Goal: Task Accomplishment & Management: Complete application form

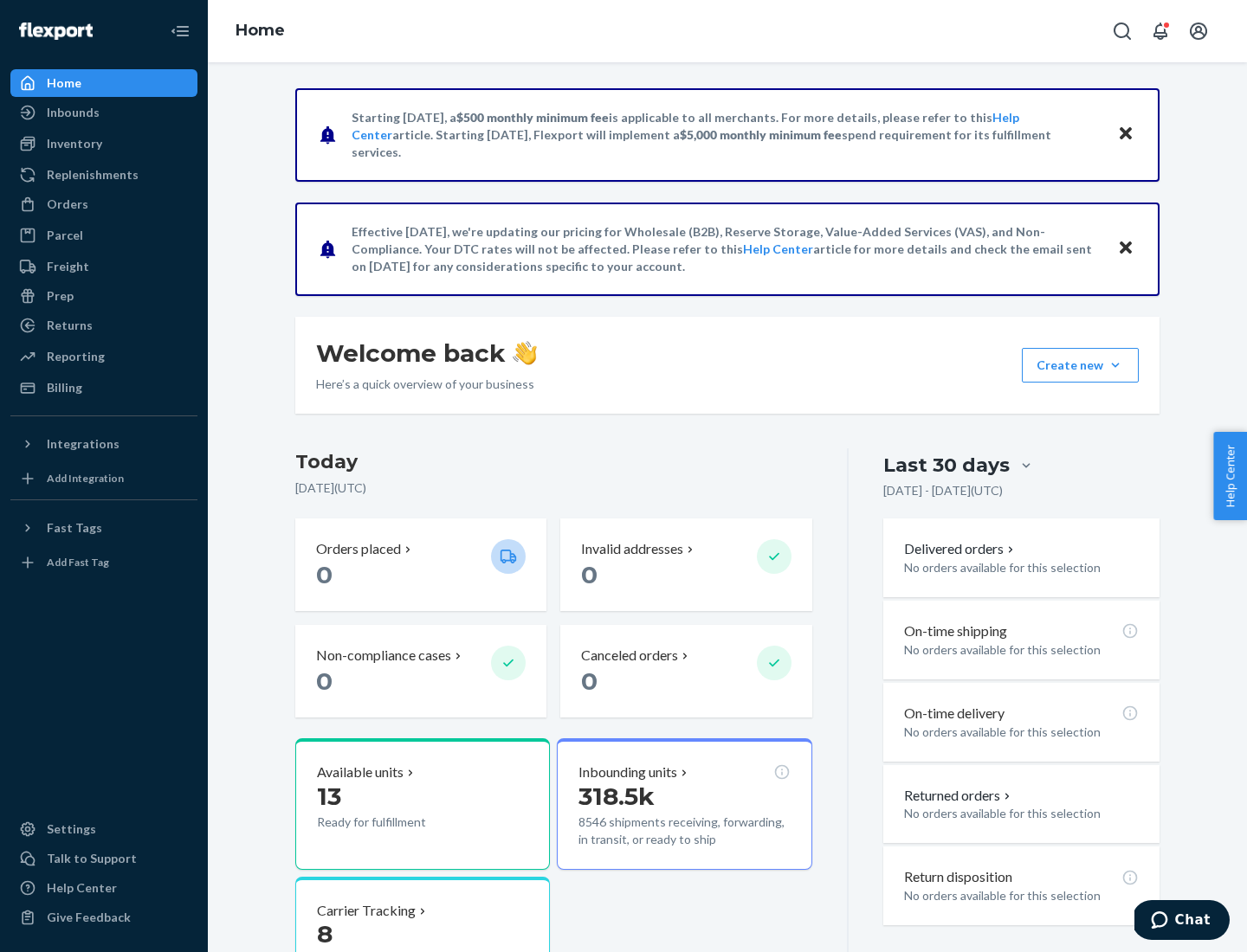
click at [1115, 365] on button "Create new Create new inbound Create new order Create new product" at bounding box center [1080, 365] width 117 height 35
click at [104, 113] on div "Inbounds" at bounding box center [104, 112] width 184 height 24
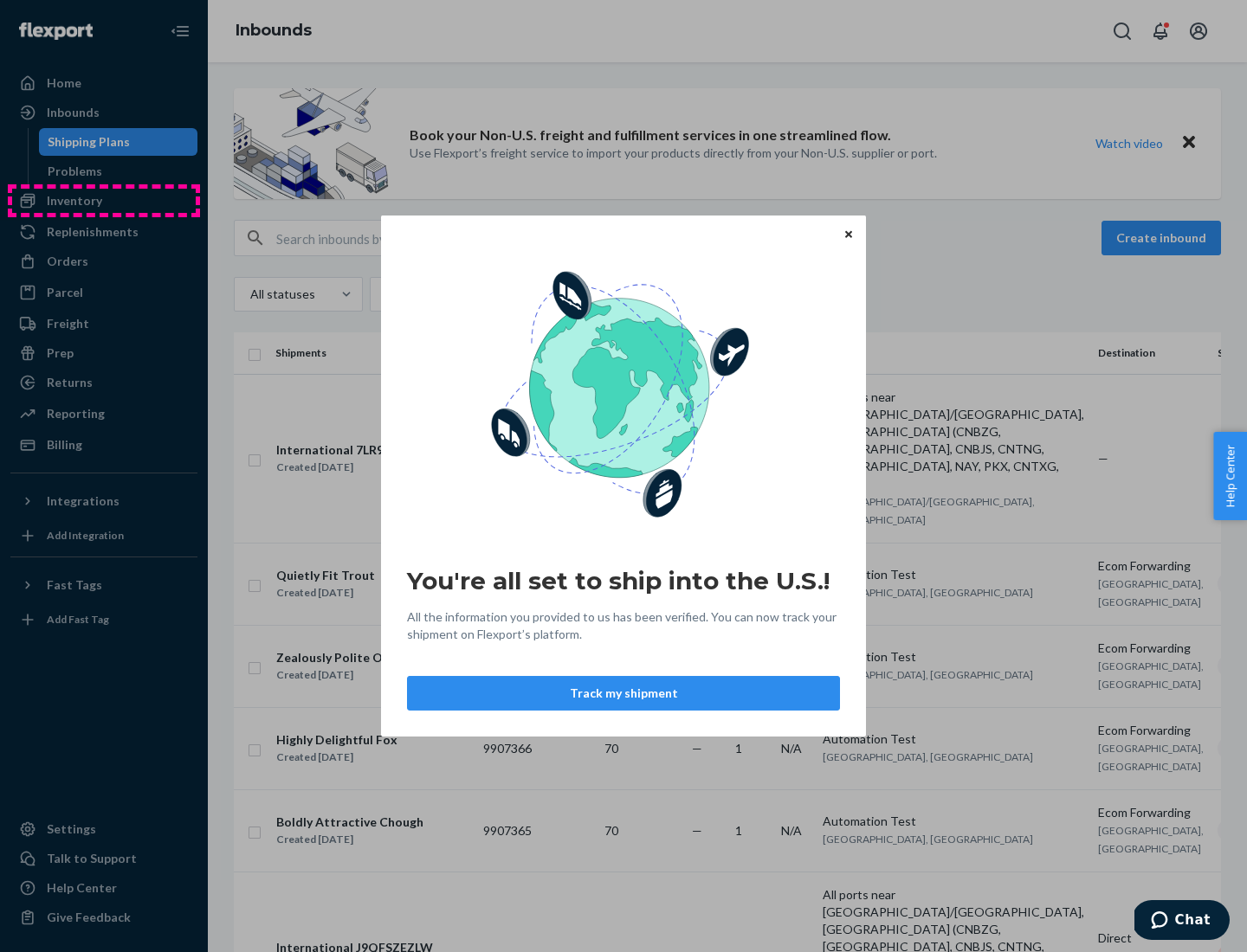
click at [104, 201] on div "You're all set to ship into the U.S.! All the information you provided to us ha…" at bounding box center [624, 476] width 1247 height 952
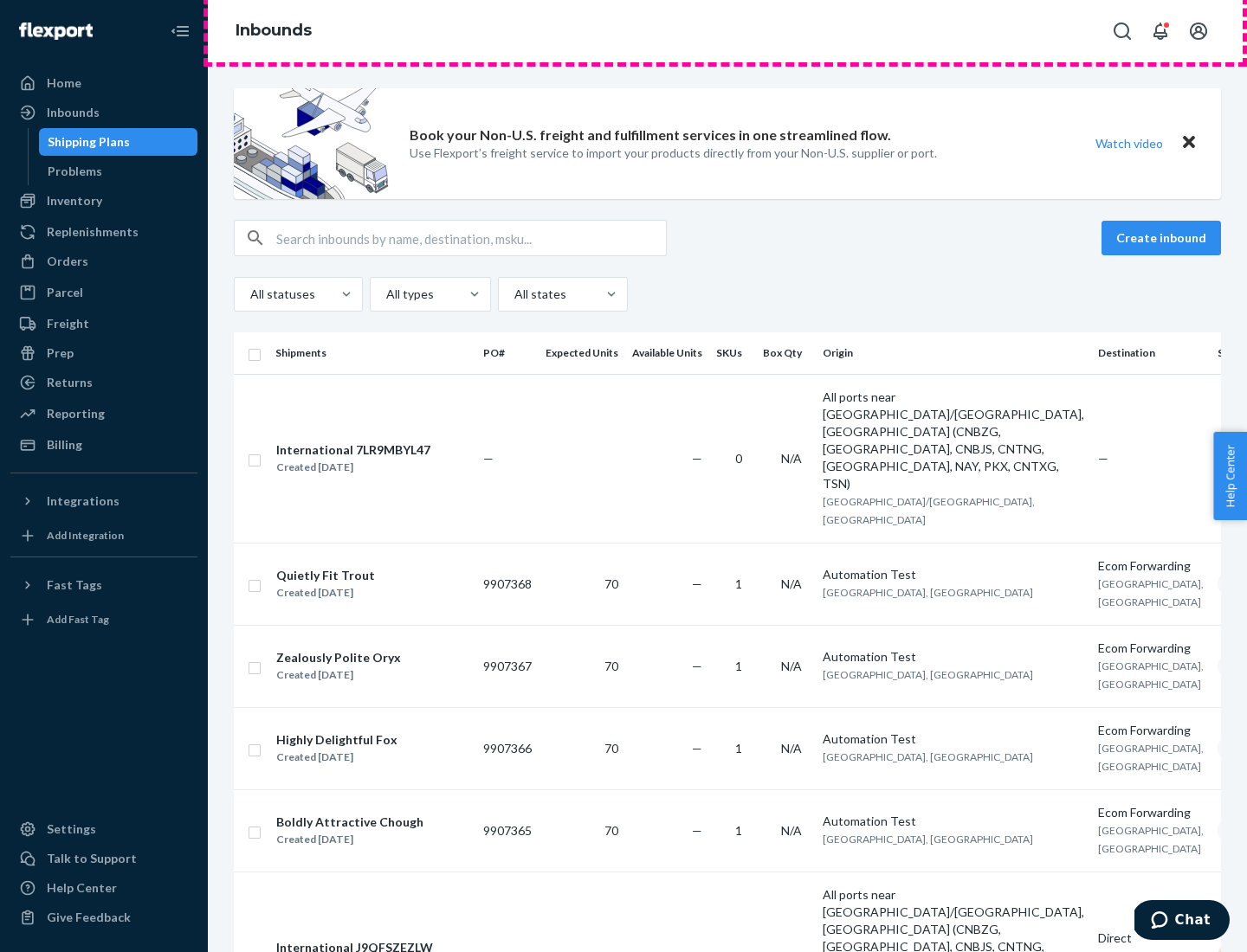
click at [727, 31] on div "Inbounds" at bounding box center [727, 31] width 1039 height 63
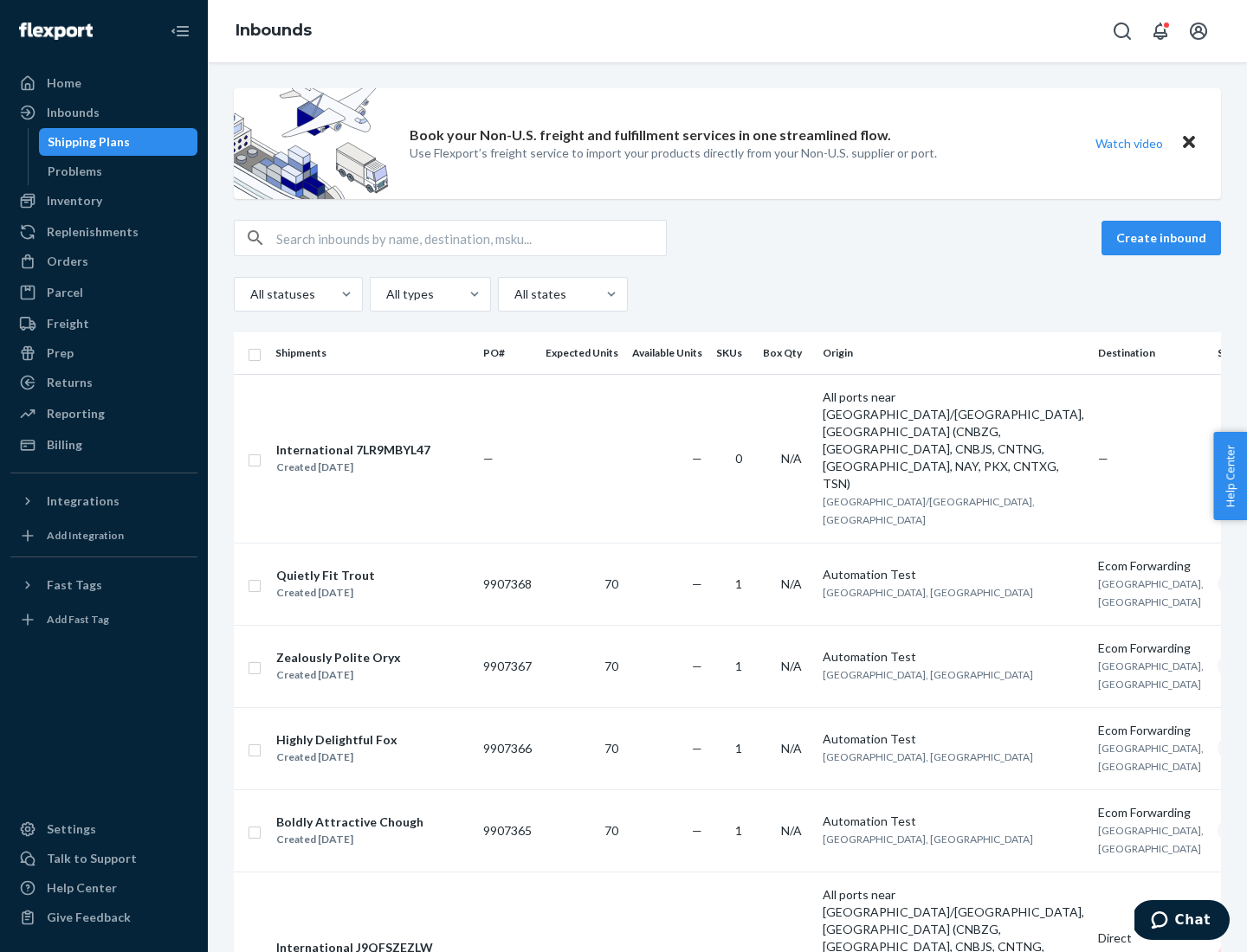
click at [727, 31] on div "Inbounds" at bounding box center [727, 31] width 1039 height 63
click at [727, 295] on div "All statuses All types All states" at bounding box center [727, 294] width 987 height 35
click at [86, 142] on div "Shipping Plans" at bounding box center [89, 142] width 82 height 17
click at [1164, 238] on button "Create inbound" at bounding box center [1161, 238] width 119 height 35
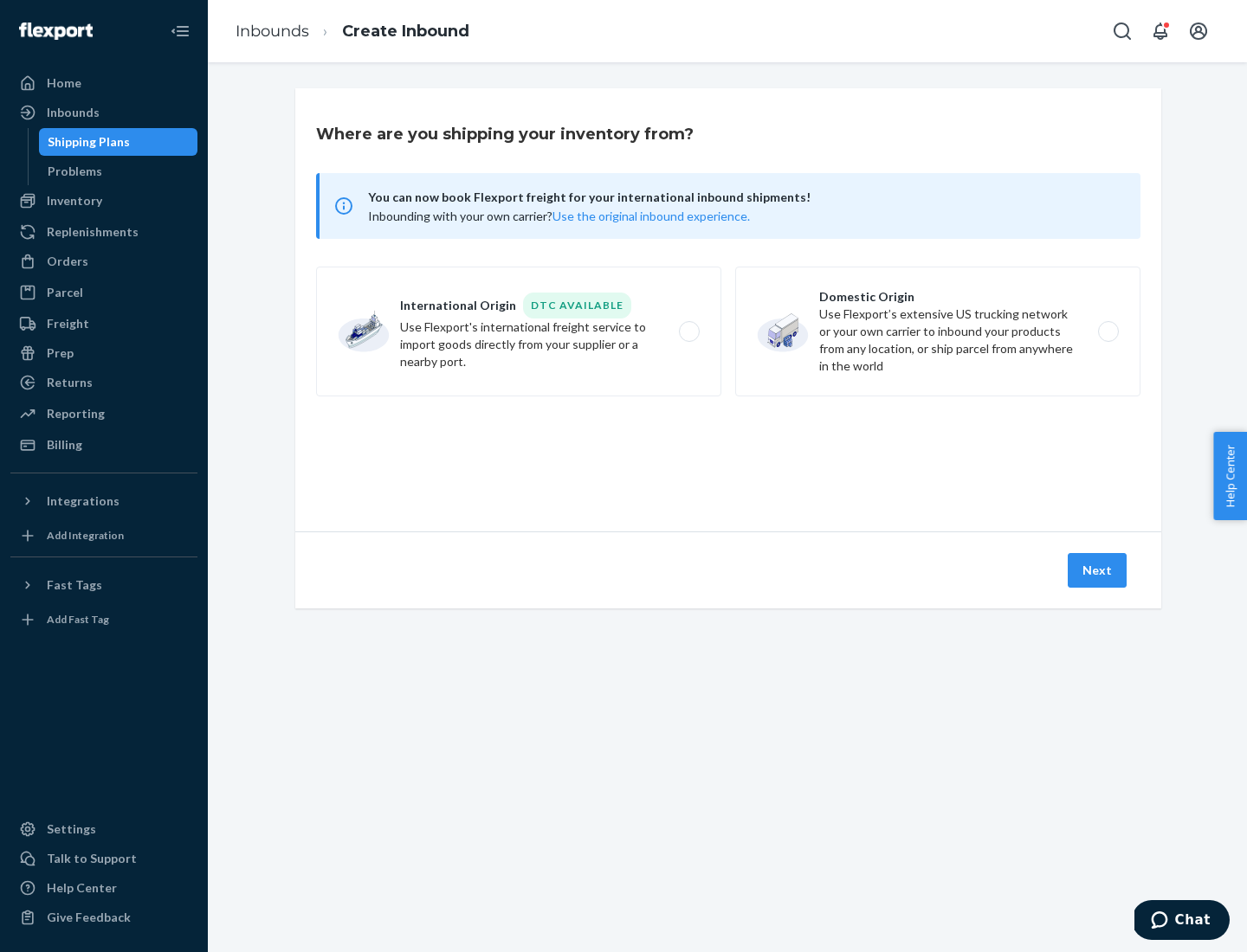
click at [519, 331] on label "International Origin DTC Available Use Flexport's international freight service…" at bounding box center [519, 331] width 405 height 130
click at [689, 331] on input "International Origin DTC Available Use Flexport's international freight service…" at bounding box center [694, 331] width 12 height 12
radio input "true"
click at [728, 453] on icon at bounding box center [728, 453] width 64 height 64
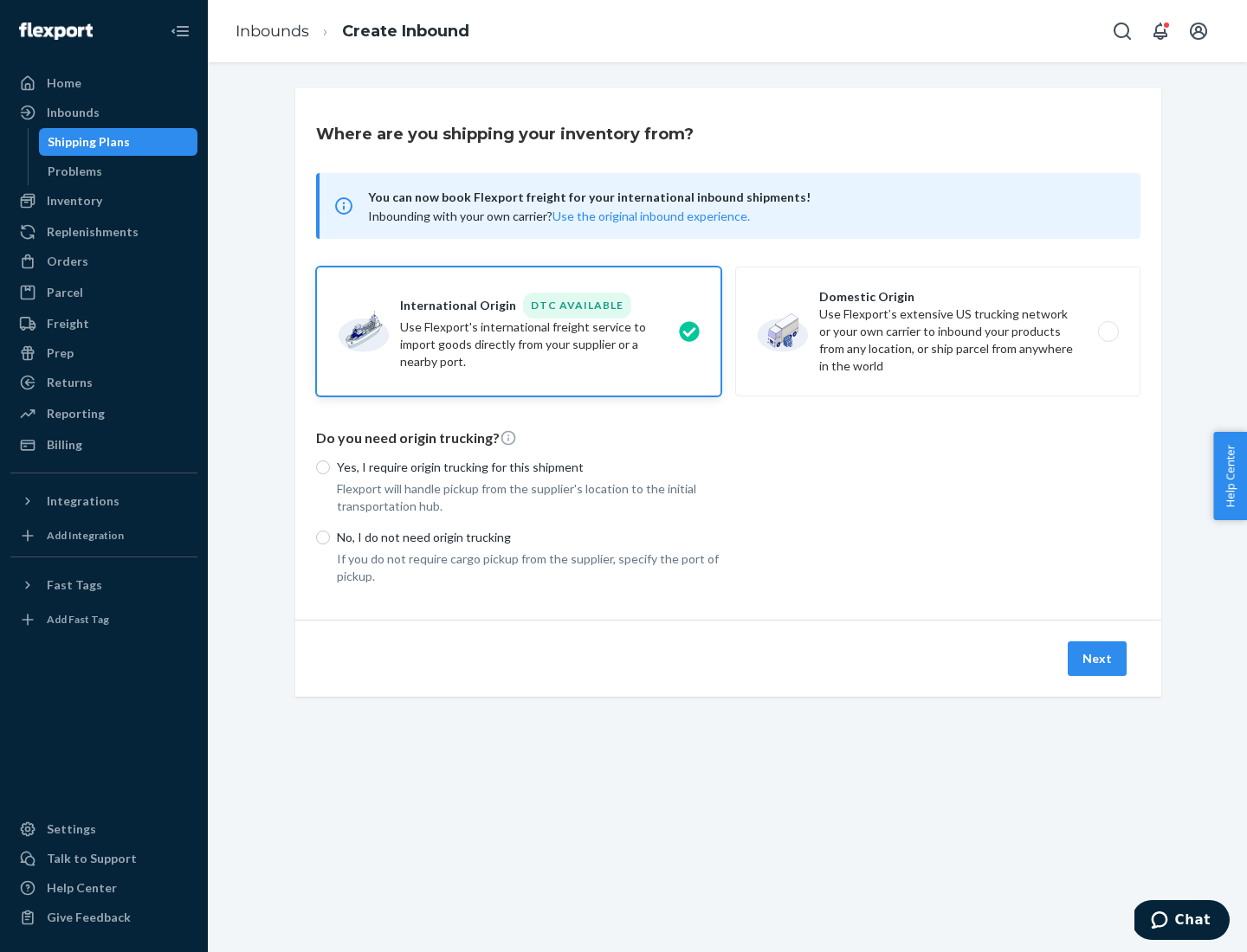
click at [529, 467] on p "Yes, I require origin trucking for this shipment" at bounding box center [529, 467] width 384 height 17
click at [330, 467] on input "Yes, I require origin trucking for this shipment" at bounding box center [322, 467] width 13 height 13
radio input "true"
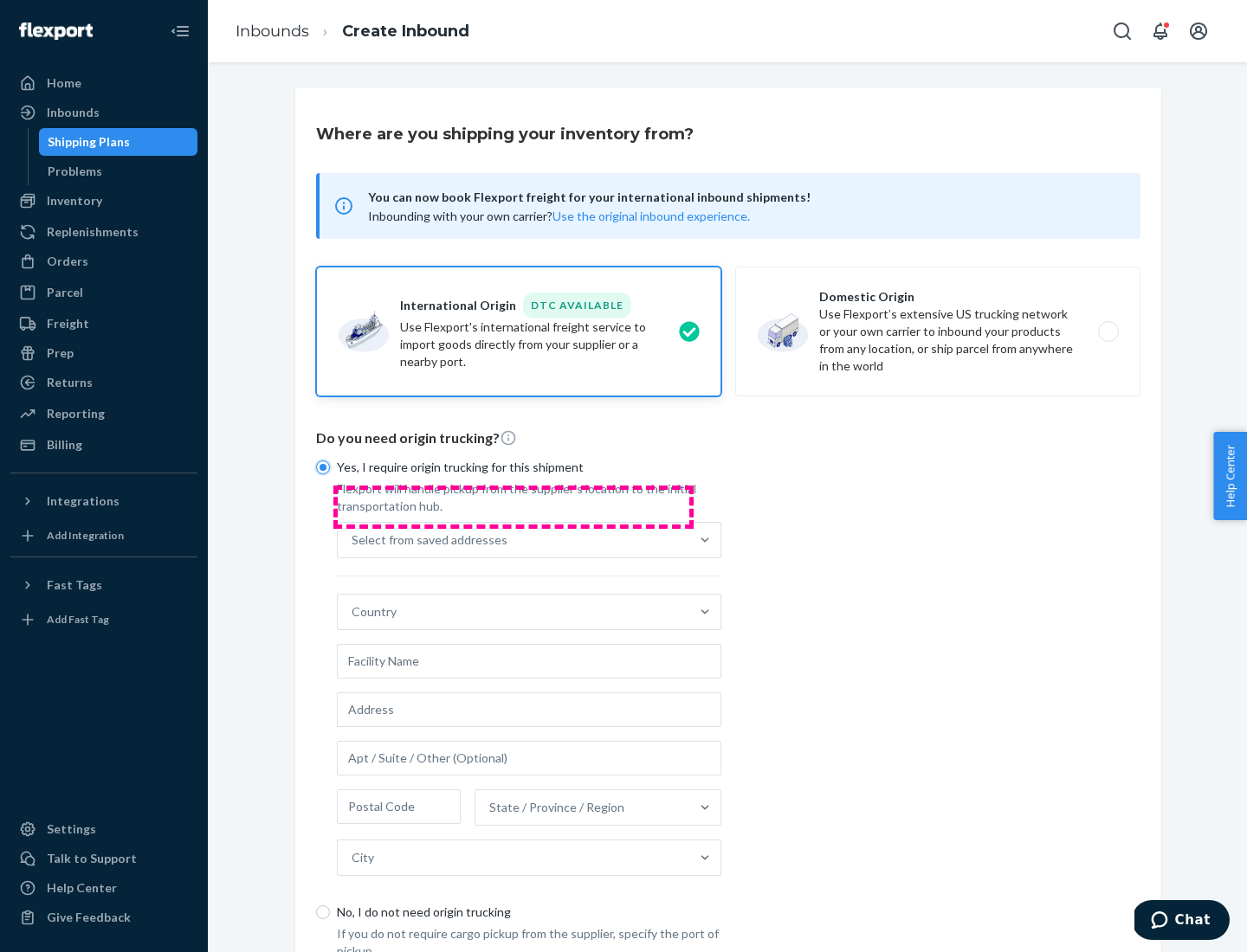
scroll to position [33, 0]
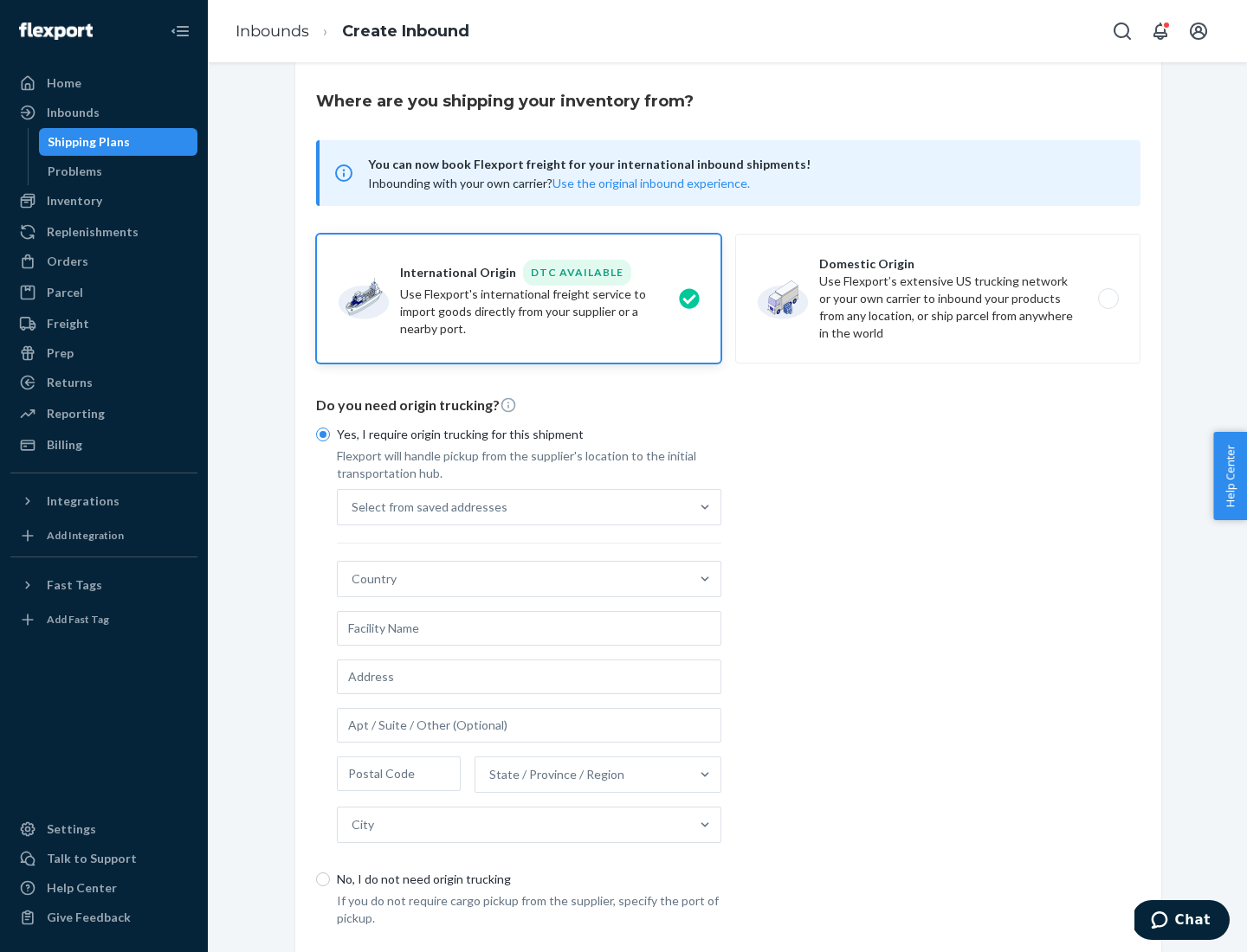
click at [513, 507] on div "Select from saved addresses" at bounding box center [513, 507] width 352 height 35
click at [353, 507] on input "Select from saved addresses" at bounding box center [353, 507] width 2 height 17
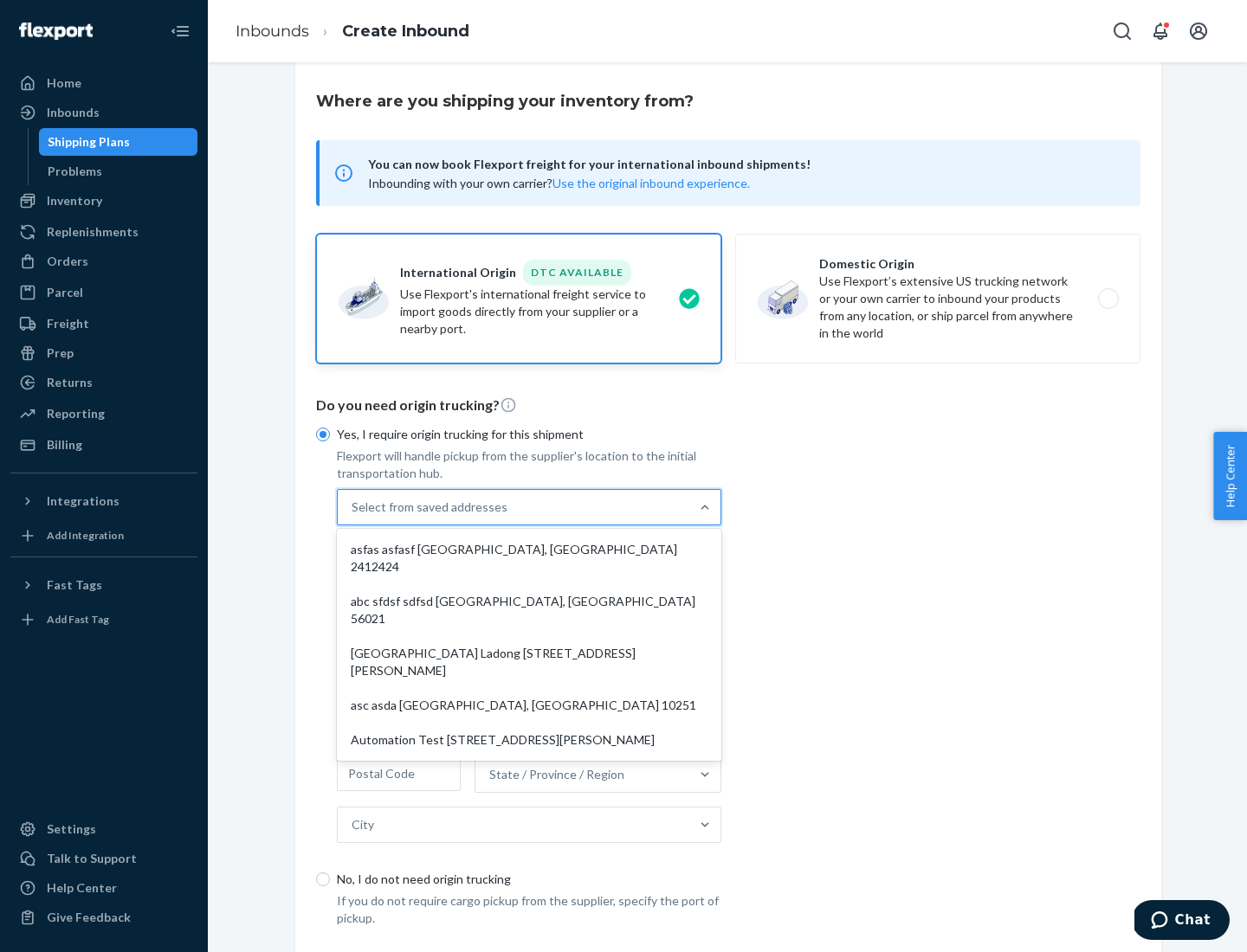
scroll to position [75, 0]
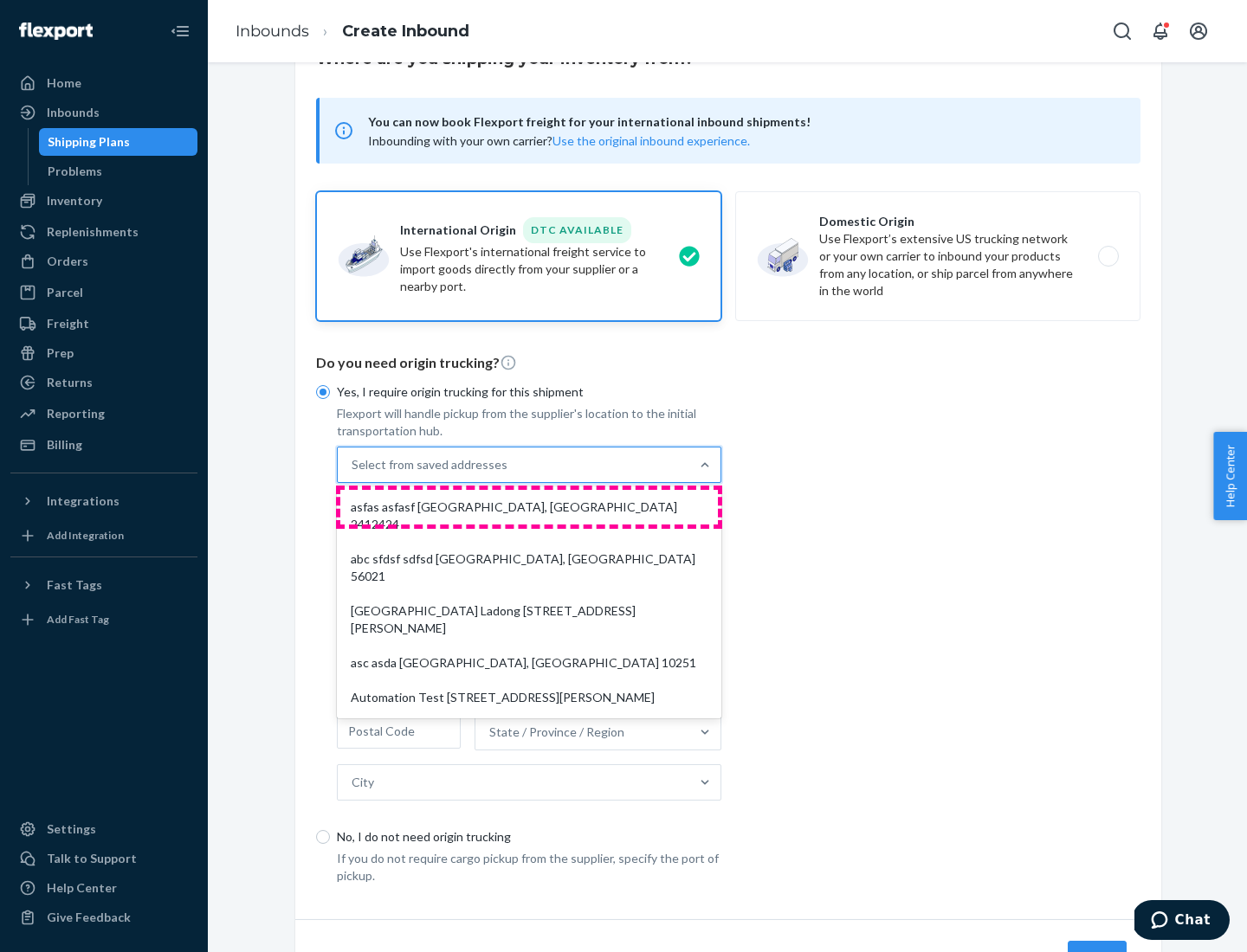
click at [529, 507] on div "asfas asfasf [GEOGRAPHIC_DATA], [GEOGRAPHIC_DATA] 2412424" at bounding box center [529, 516] width 378 height 52
click at [353, 474] on input "option asfas asfasf [GEOGRAPHIC_DATA], [GEOGRAPHIC_DATA] 2412424 focused, 1 of …" at bounding box center [353, 464] width 2 height 17
type input "asfas"
type input "asfasf"
type input "2412424"
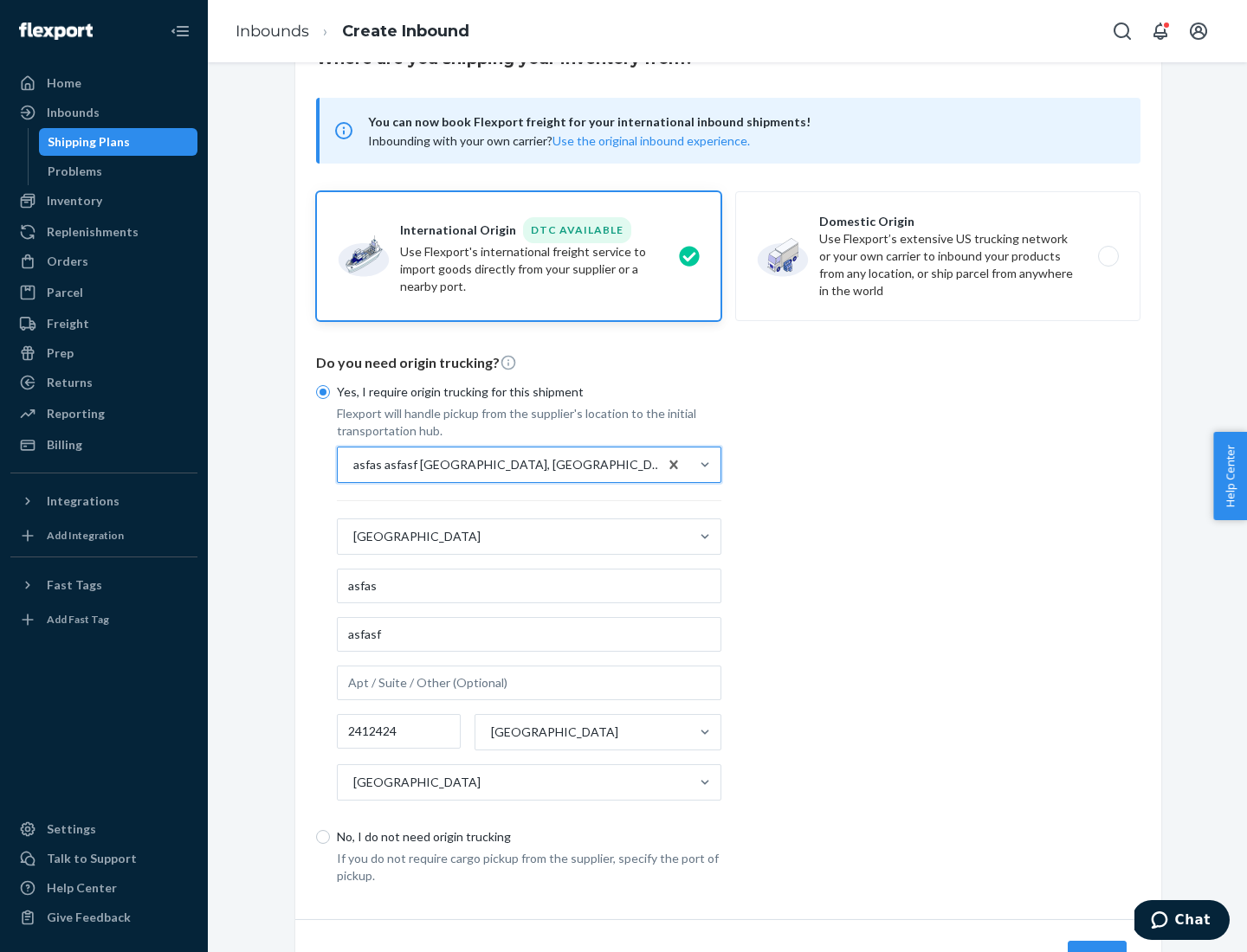
scroll to position [161, 0]
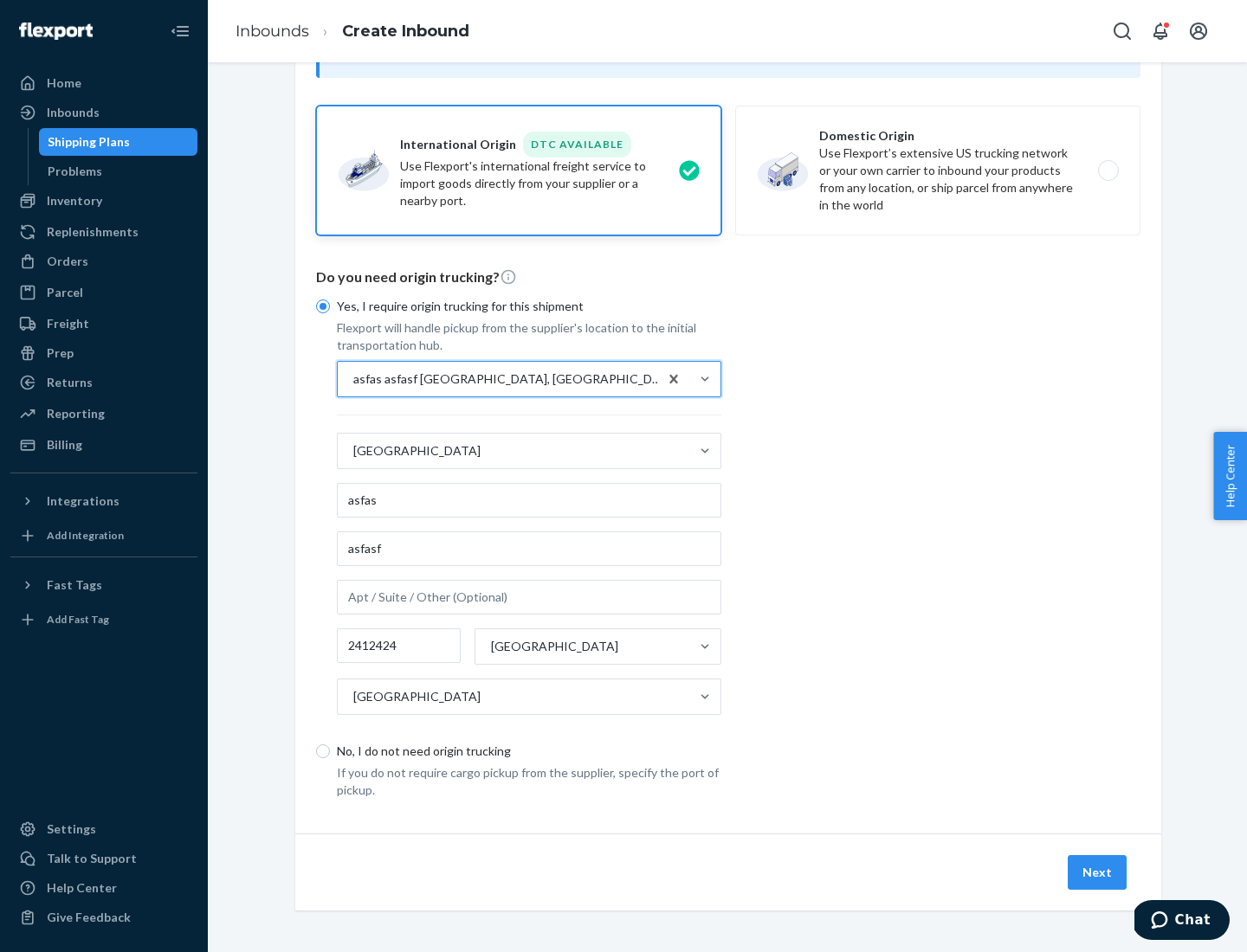
click at [1098, 872] on button "Next" at bounding box center [1097, 872] width 59 height 35
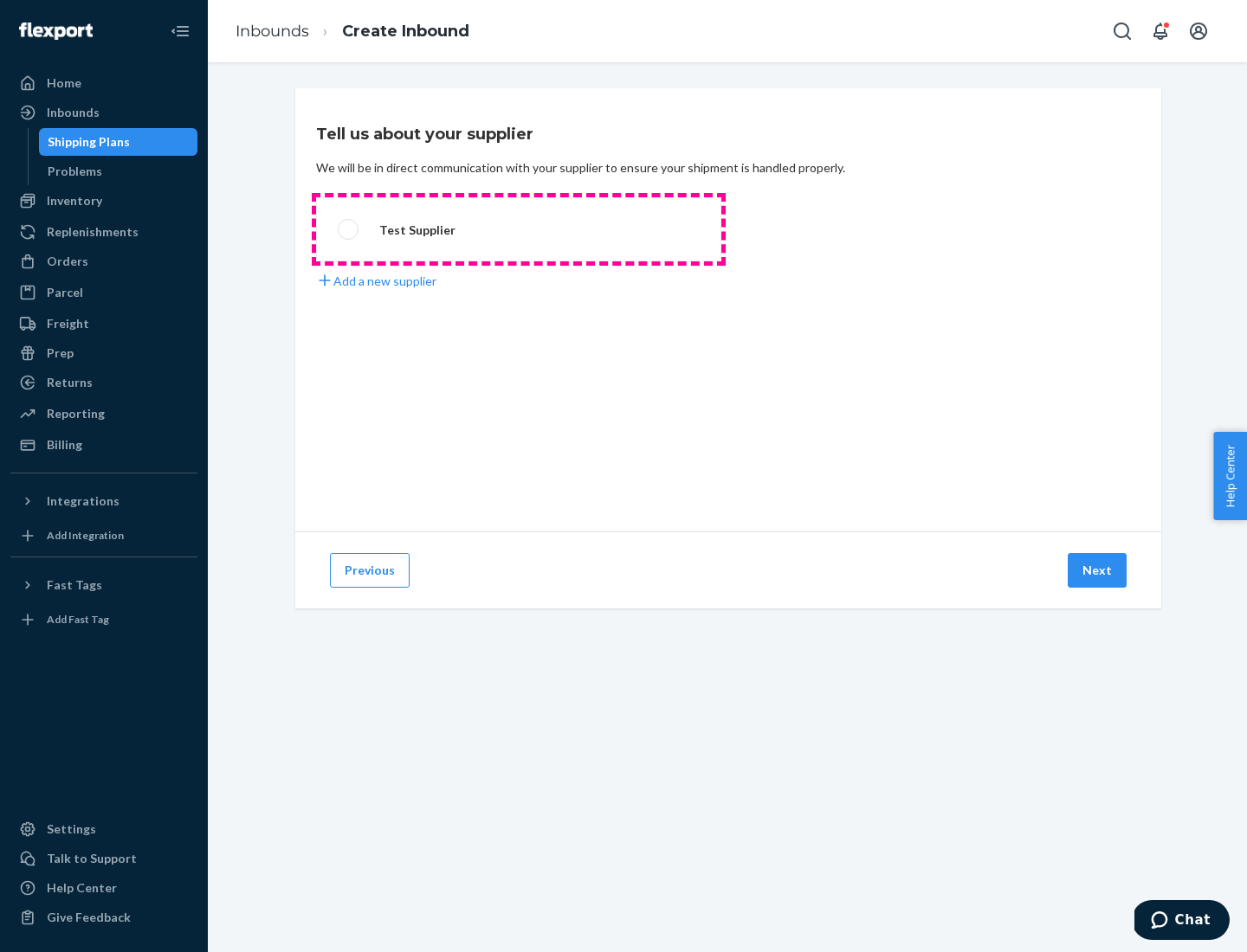
click at [519, 229] on label "Test Supplier" at bounding box center [519, 229] width 405 height 64
click at [349, 229] on input "Test Supplier" at bounding box center [343, 229] width 12 height 12
radio input "true"
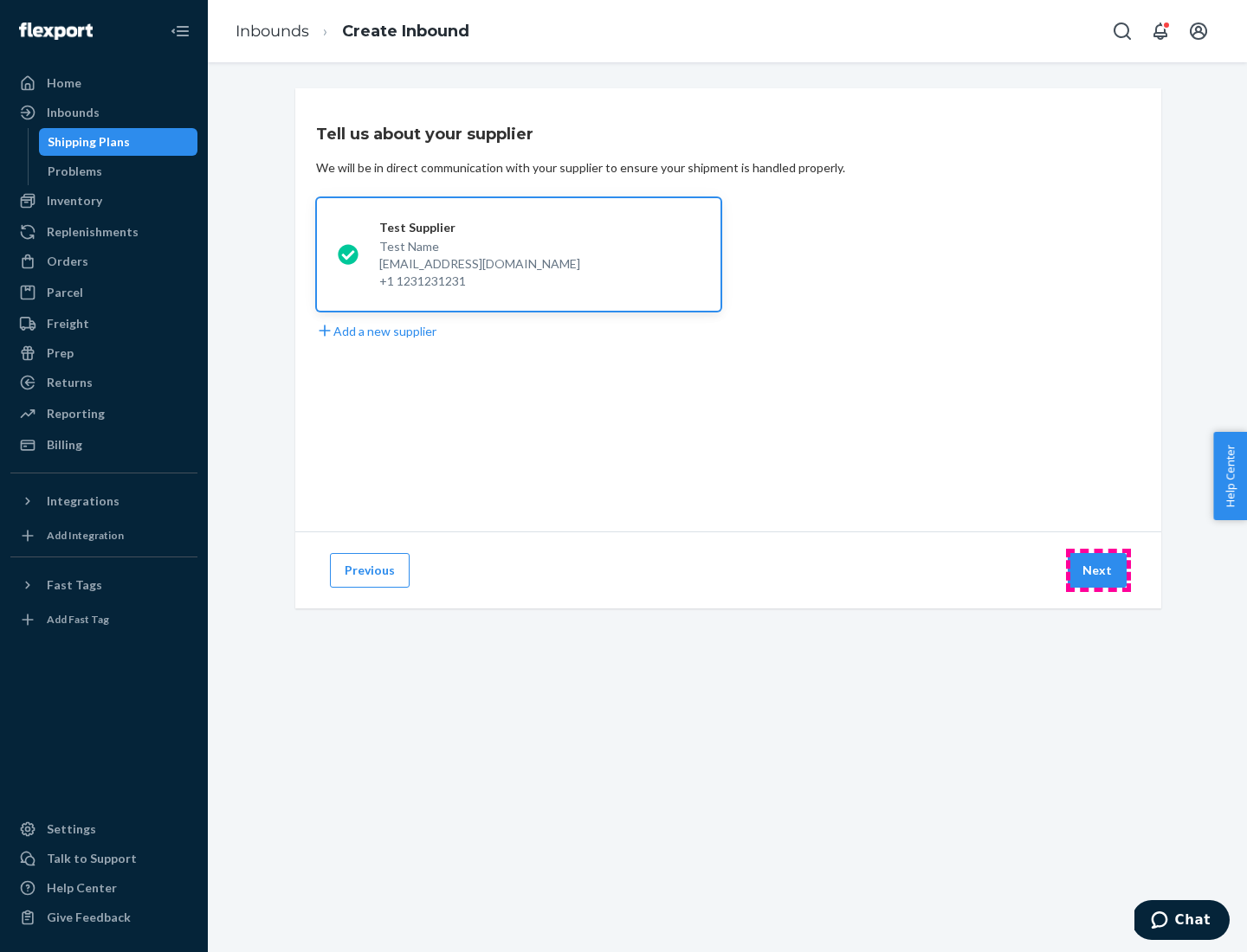
click at [1098, 570] on button "Next" at bounding box center [1097, 570] width 59 height 35
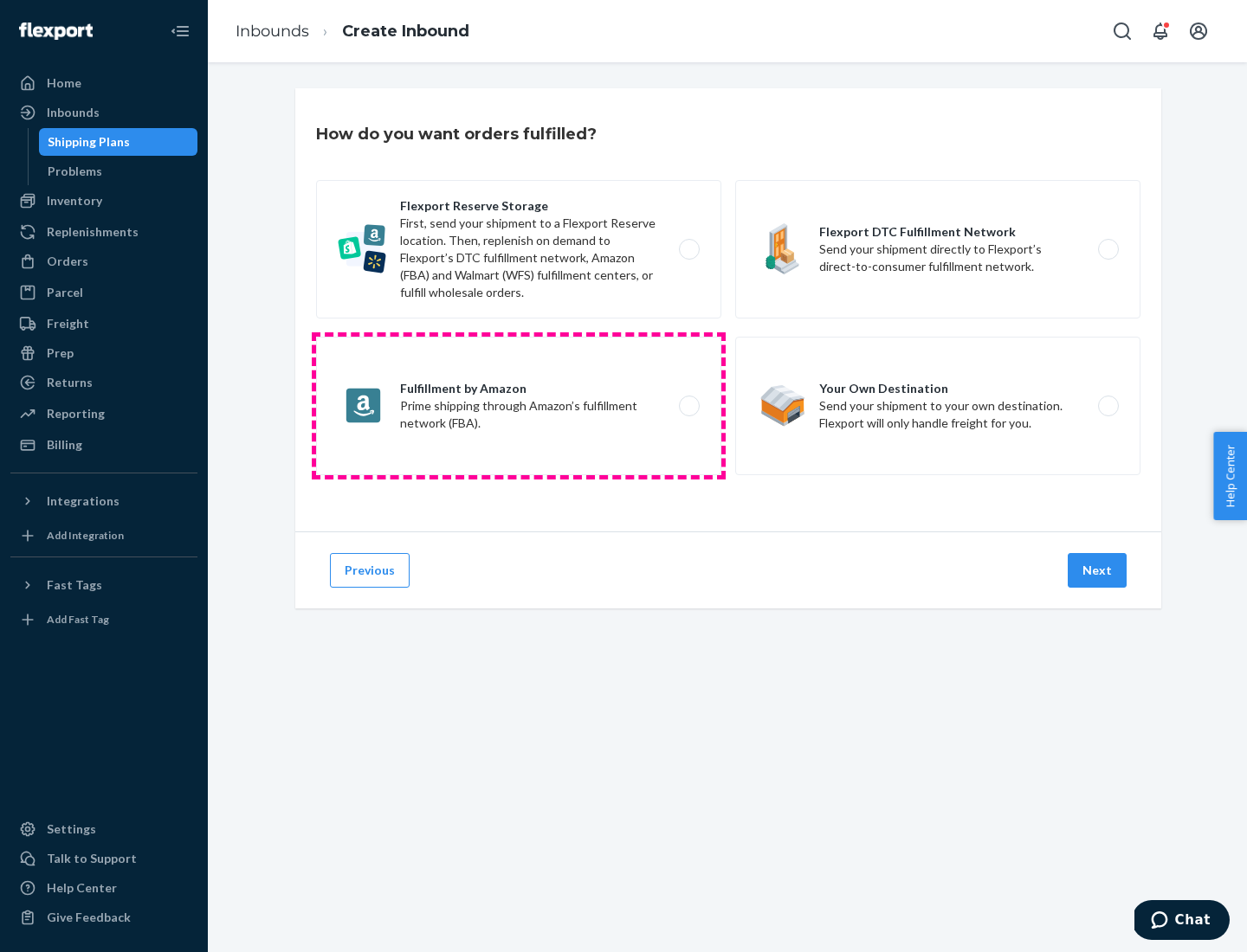
click at [519, 406] on label "Fulfillment by Amazon Prime shipping through Amazon’s fulfillment network (FBA)." at bounding box center [519, 406] width 405 height 139
click at [689, 406] on input "Fulfillment by Amazon Prime shipping through Amazon’s fulfillment network (FBA)." at bounding box center [694, 407] width 12 height 12
radio input "true"
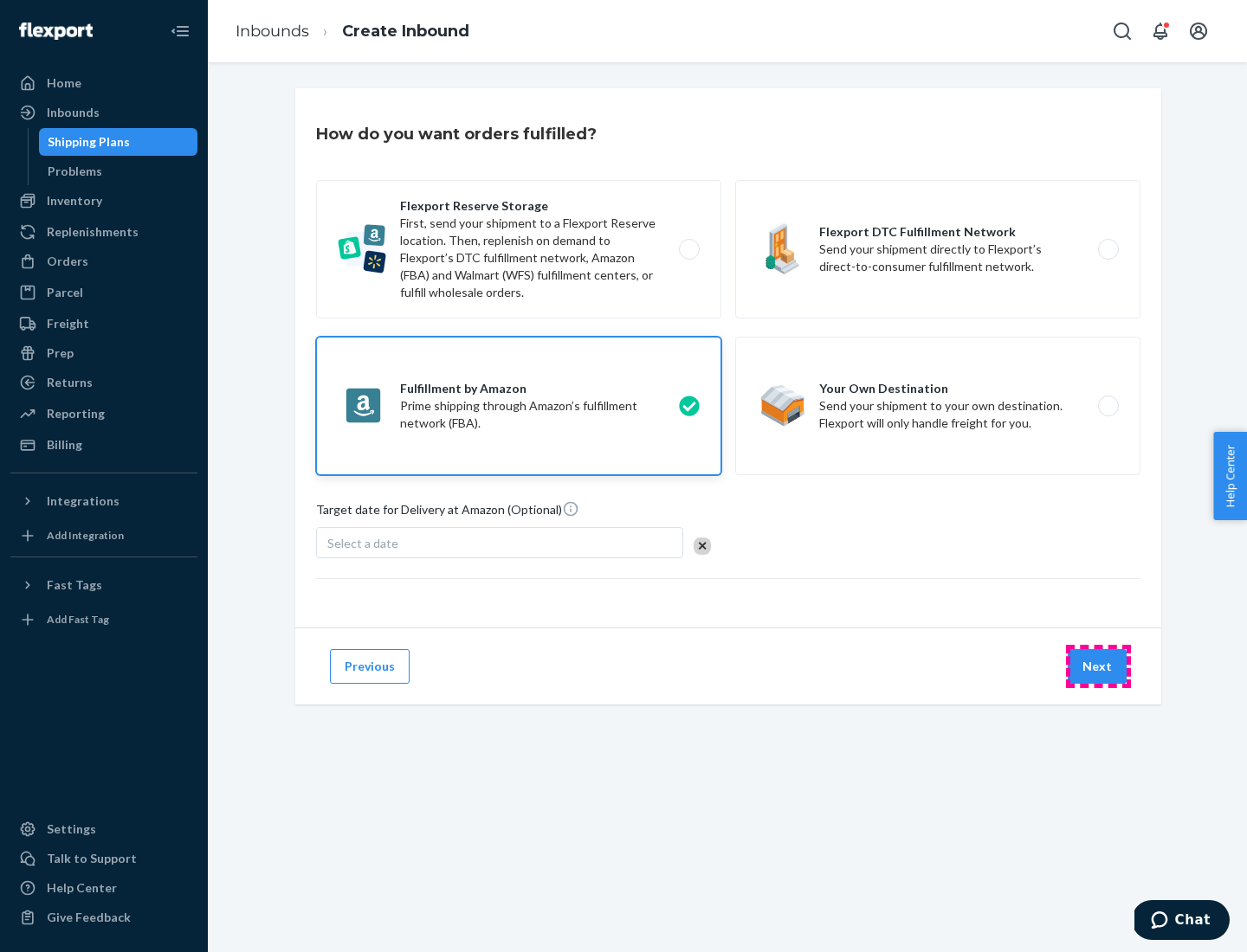
click at [1098, 666] on button "Next" at bounding box center [1097, 666] width 59 height 35
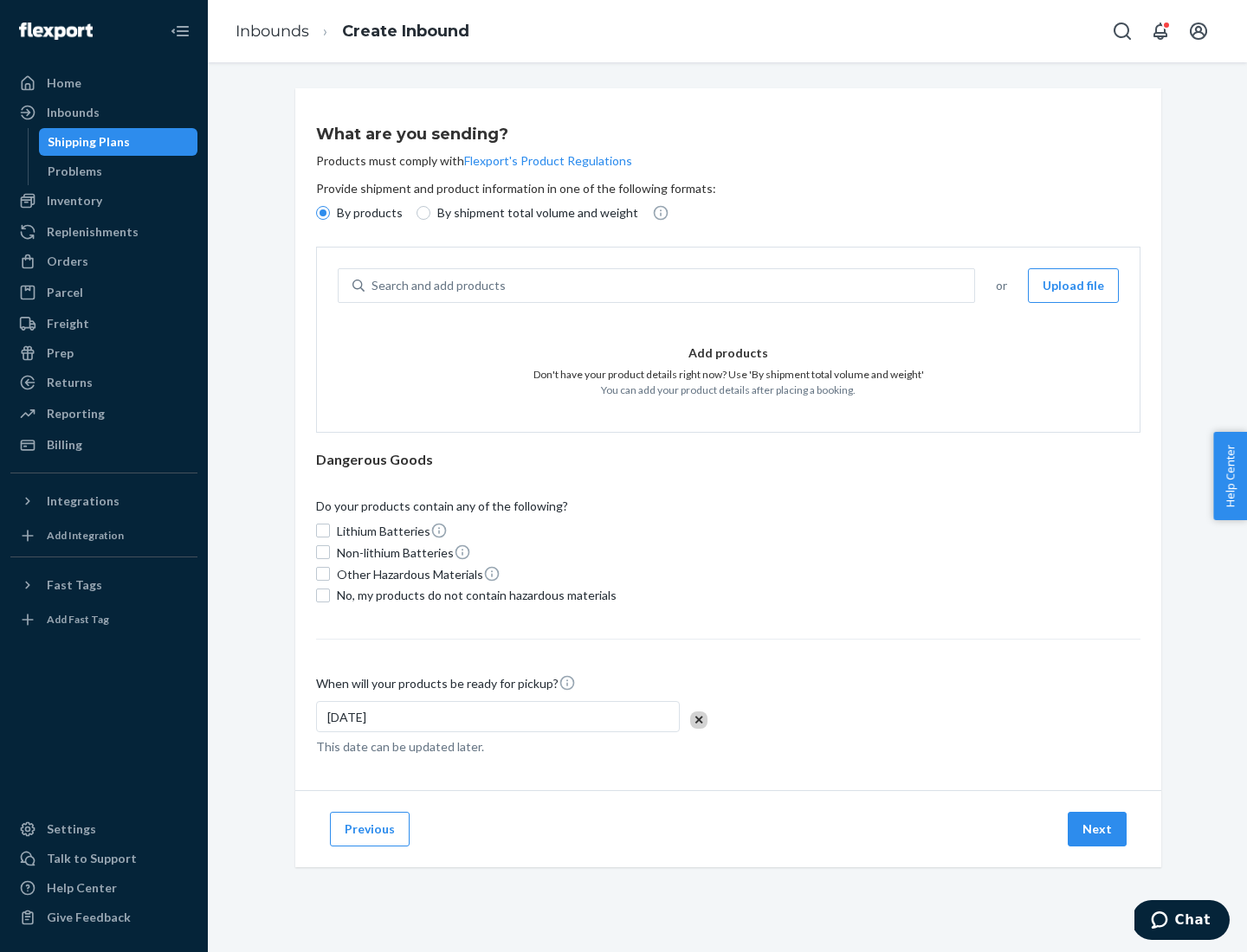
click at [533, 213] on p "By shipment total volume and weight" at bounding box center [538, 212] width 201 height 17
click at [430, 213] on input "By shipment total volume and weight" at bounding box center [423, 212] width 13 height 13
radio input "true"
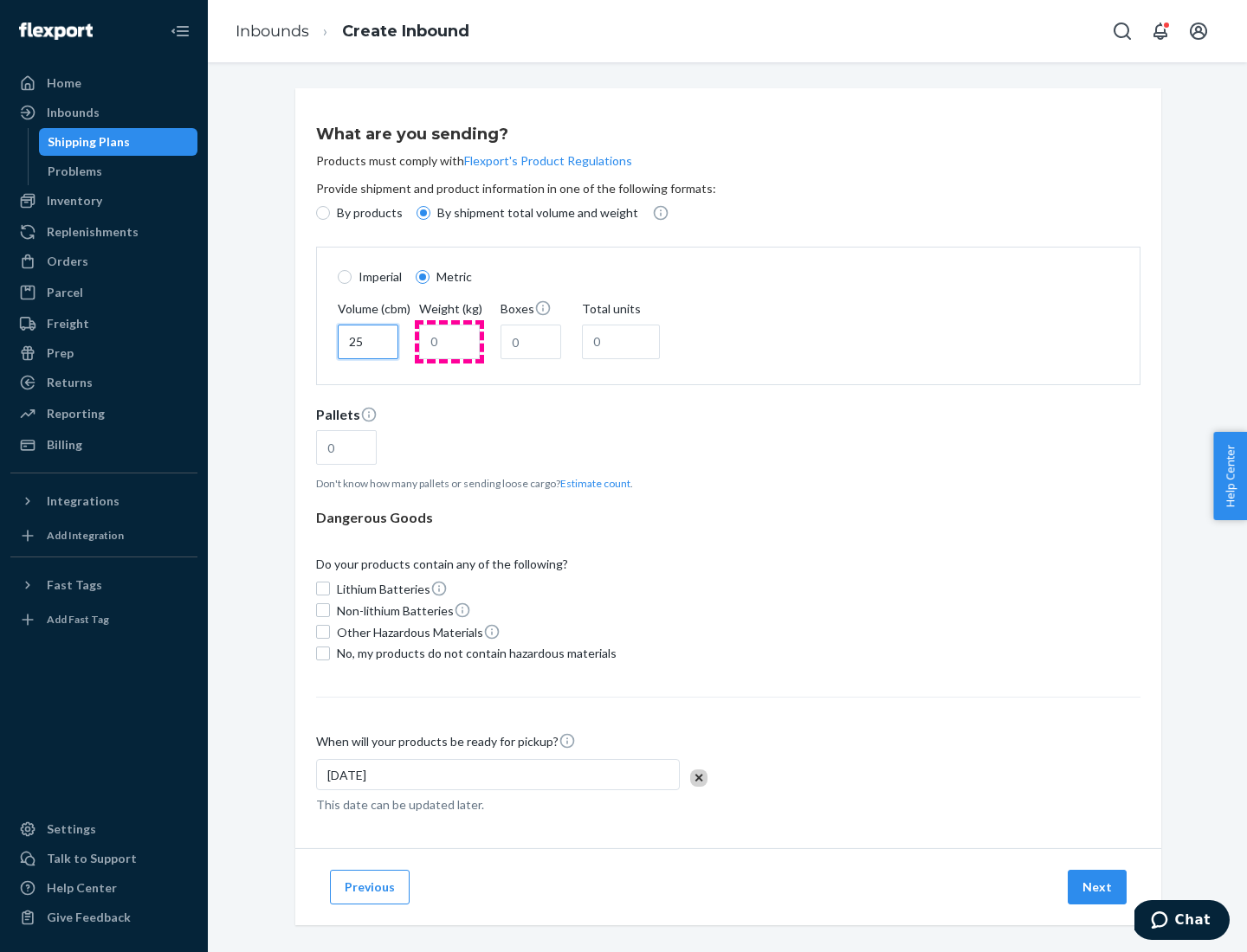
type input "25"
type input "100"
type input "50"
type input "500"
click at [591, 483] on button "Estimate count" at bounding box center [596, 484] width 70 height 14
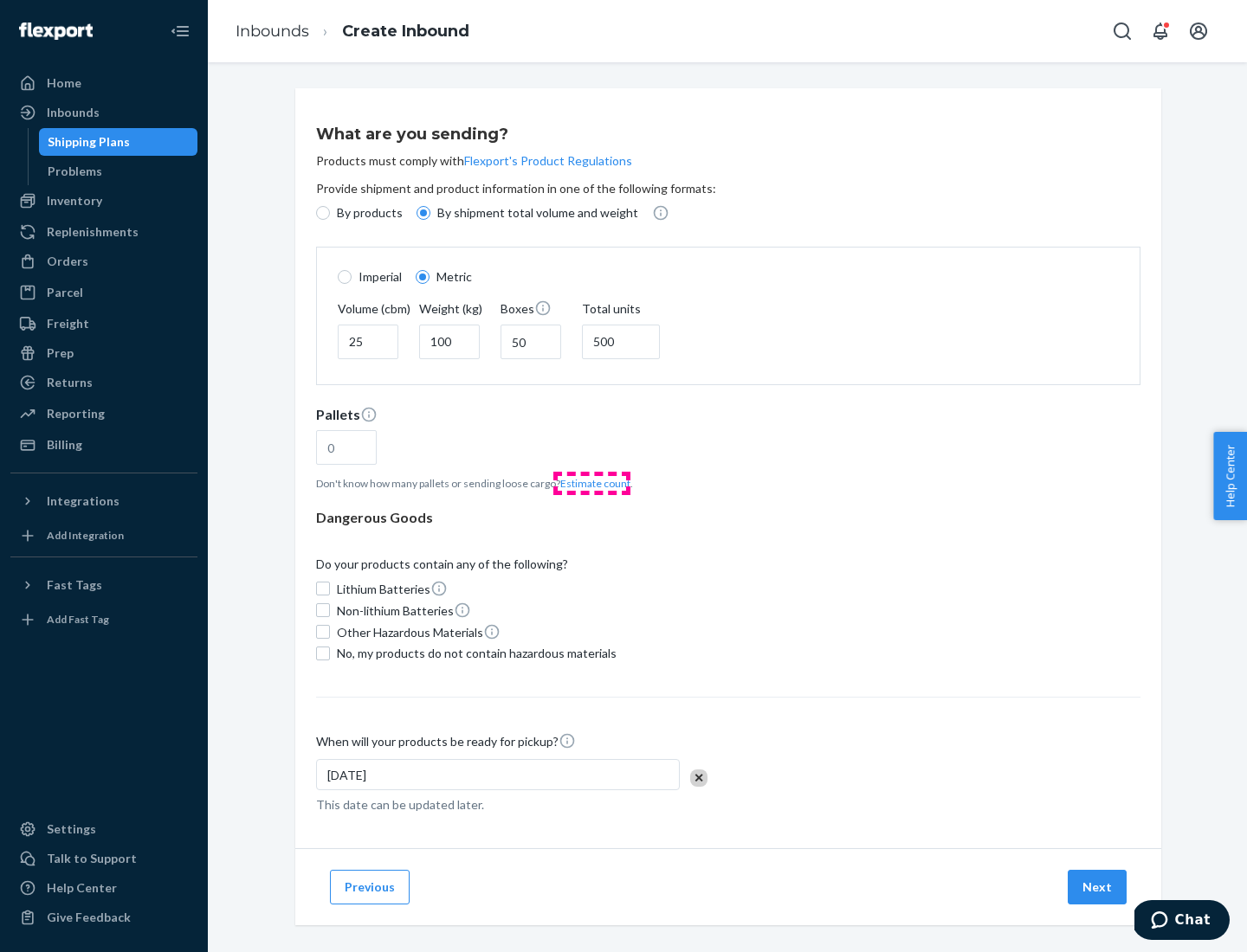
type input "16"
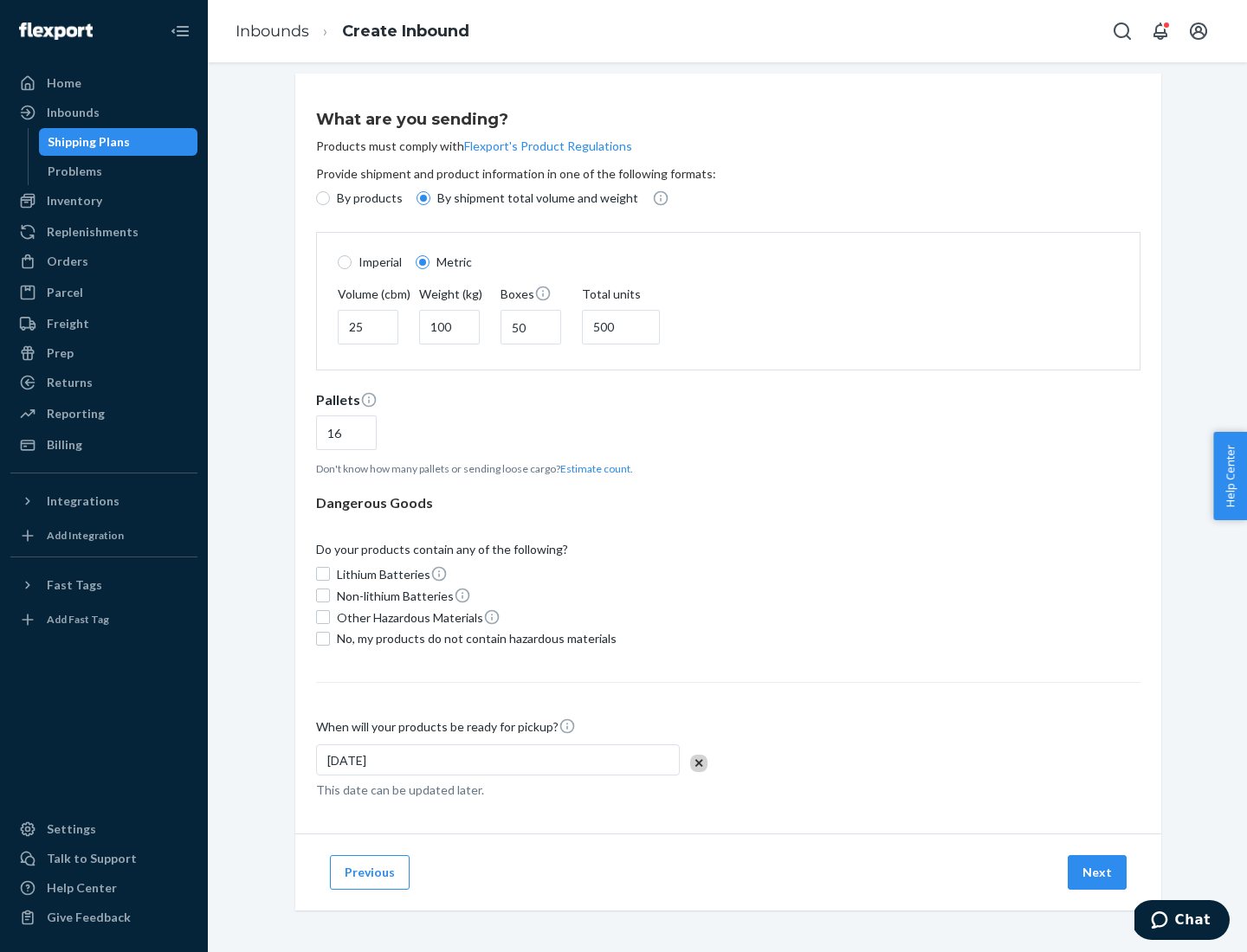
click at [474, 639] on span "No, my products do not contain hazardous materials" at bounding box center [477, 639] width 280 height 17
click at [330, 639] on input "No, my products do not contain hazardous materials" at bounding box center [322, 639] width 13 height 13
checkbox input "true"
click at [1098, 872] on button "Next" at bounding box center [1097, 872] width 59 height 35
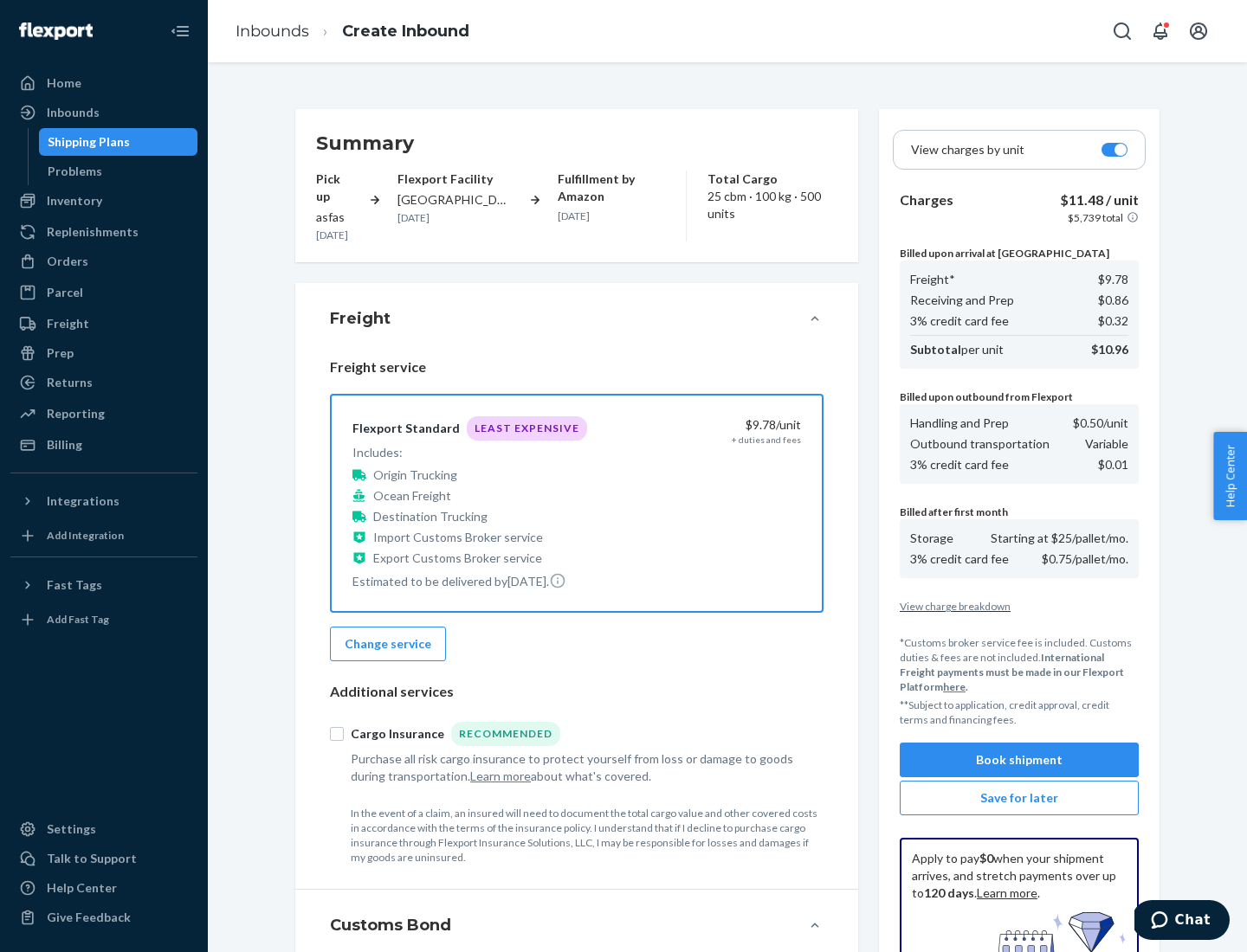
scroll to position [253, 0]
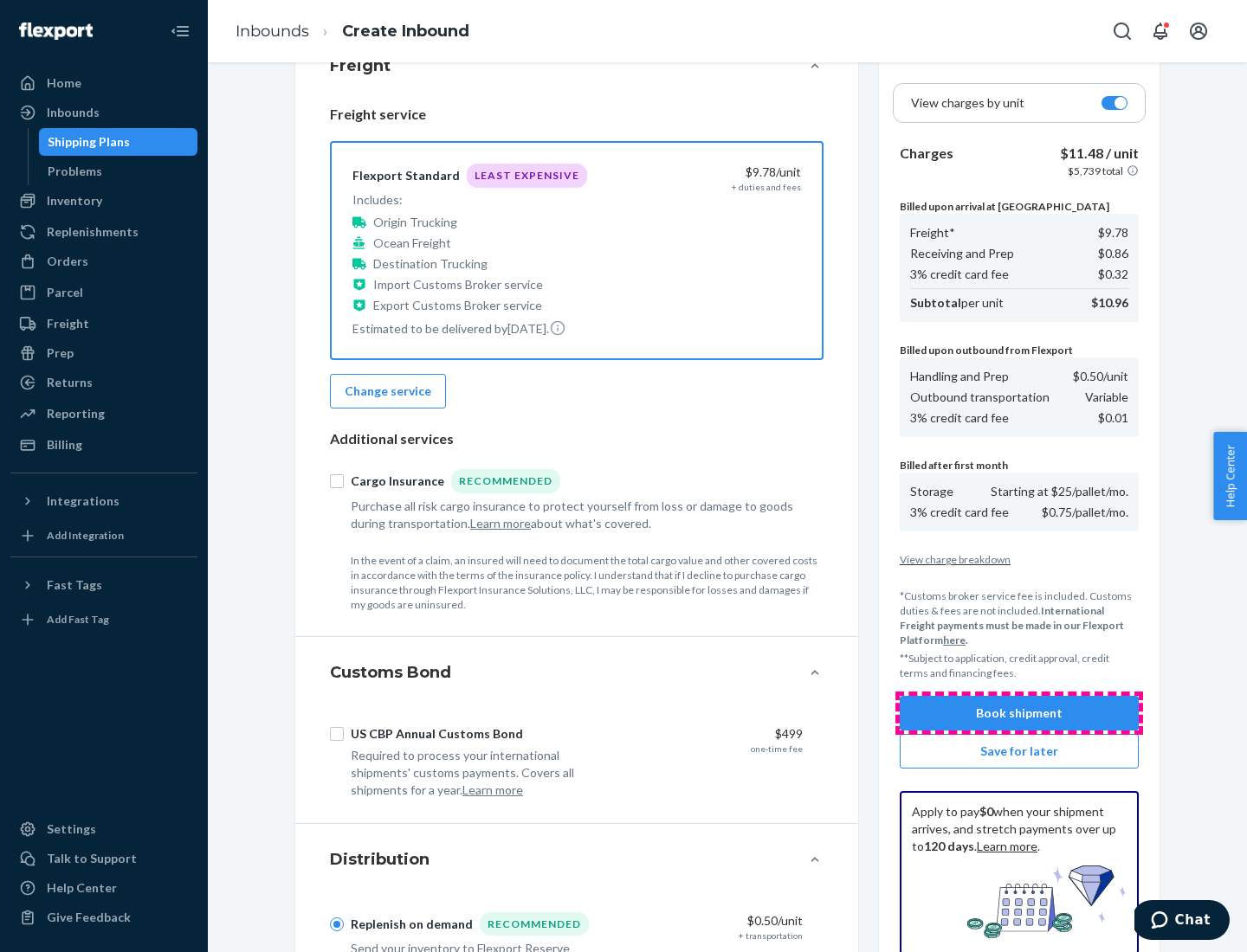
click at [1019, 714] on button "Book shipment" at bounding box center [1019, 713] width 239 height 35
